Goal: Transaction & Acquisition: Purchase product/service

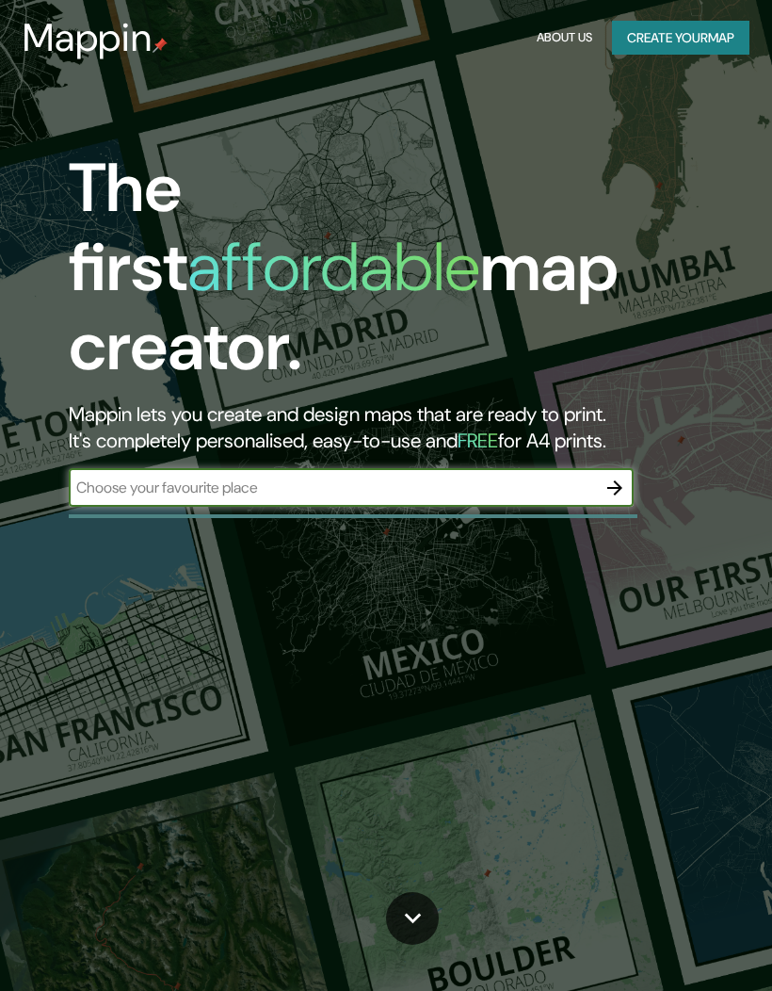
click at [341, 477] on input "text" at bounding box center [332, 488] width 527 height 22
type input "[GEOGRAPHIC_DATA]"
click at [610, 477] on icon "button" at bounding box center [615, 488] width 23 height 23
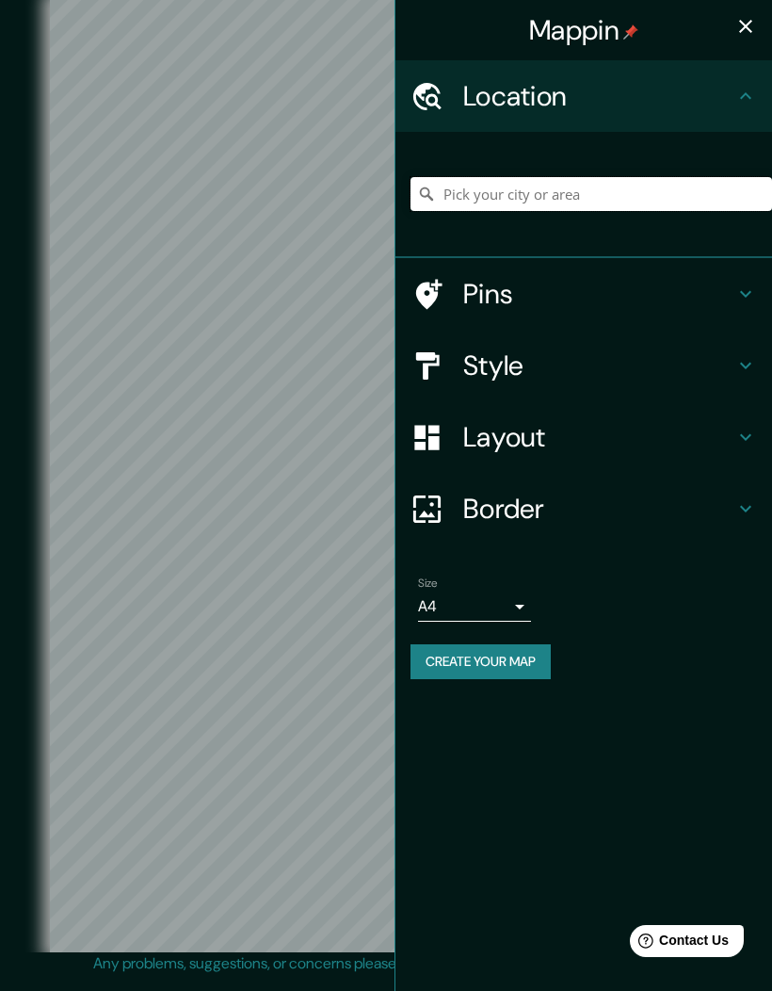
click at [589, 200] on input "Pick your city or area" at bounding box center [592, 194] width 362 height 34
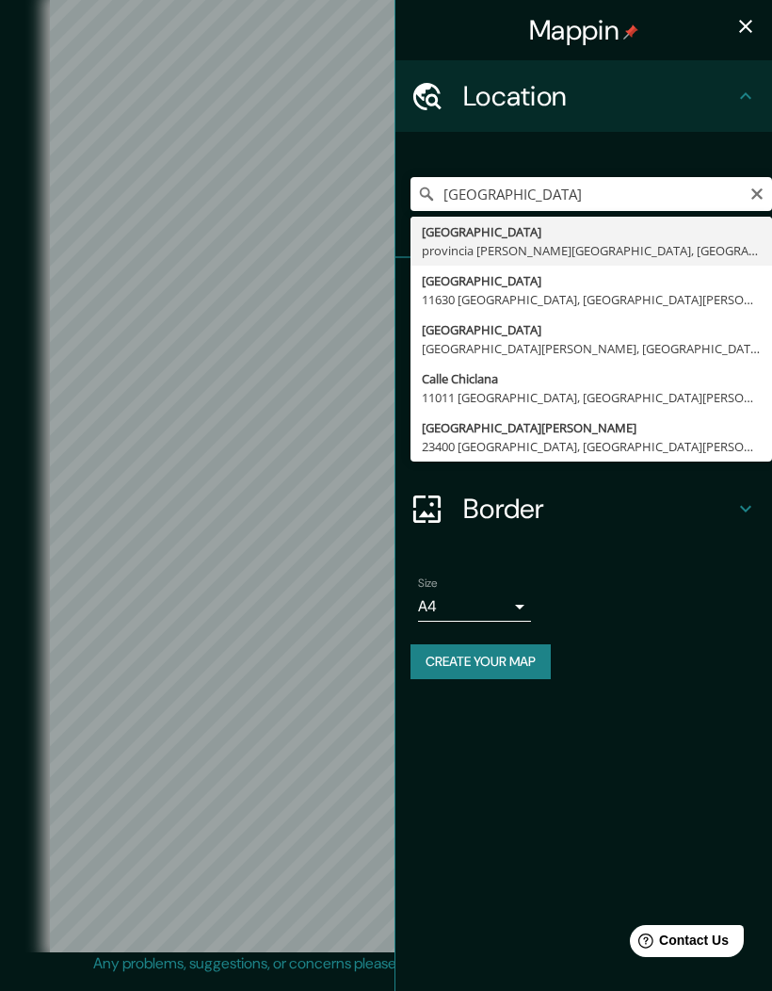
type input "[GEOGRAPHIC_DATA], provincia [PERSON_NAME][GEOGRAPHIC_DATA], [GEOGRAPHIC_DATA]"
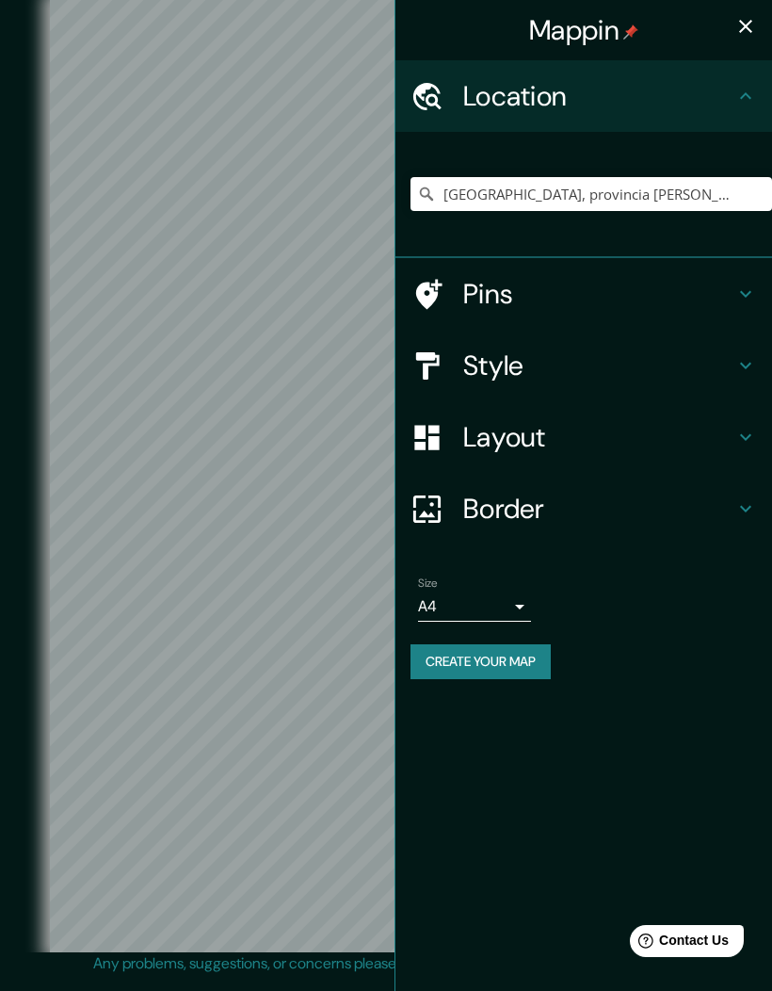
click at [560, 358] on h4 "Style" at bounding box center [598, 365] width 271 height 34
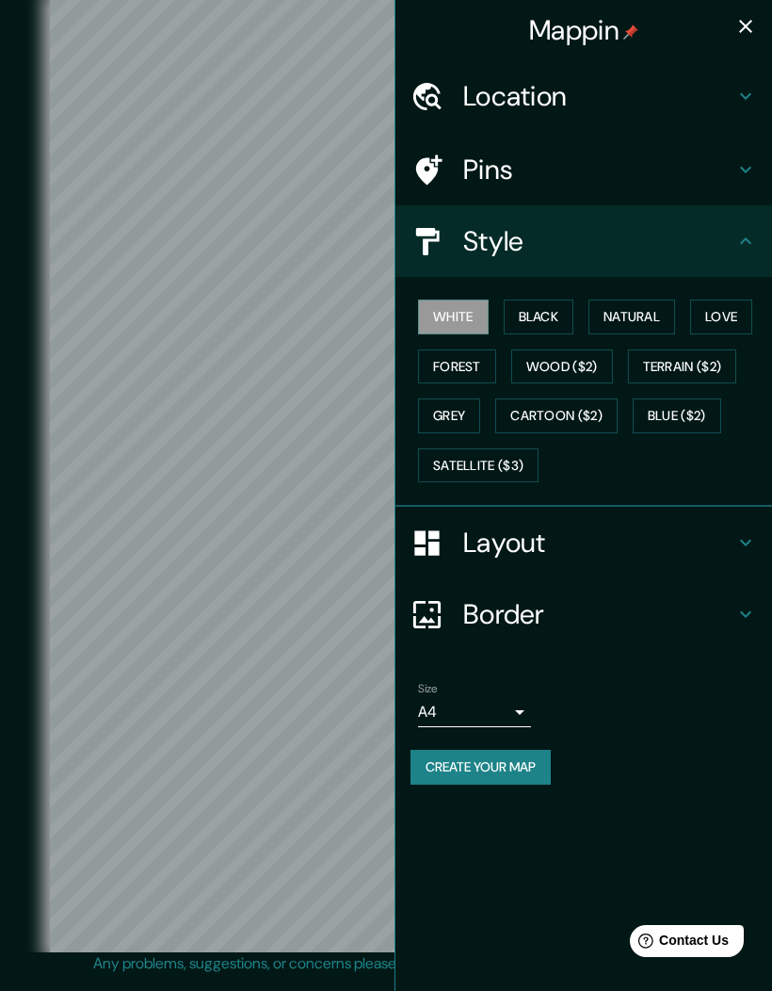
click at [711, 314] on button "Love" at bounding box center [721, 317] width 62 height 35
click at [281, 493] on div at bounding box center [284, 485] width 15 height 15
click at [744, 21] on icon "button" at bounding box center [746, 26] width 23 height 23
